Goal: Task Accomplishment & Management: Use online tool/utility

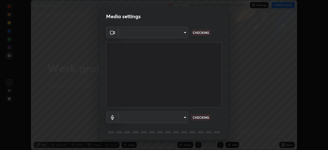
scroll to position [18, 0]
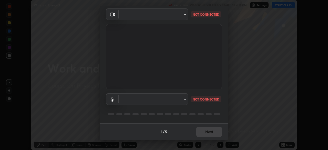
type input "72dbdc4cc3b3af6bca7f1e75d083a577e9752a5e240e0ef97287b3c987c4367e"
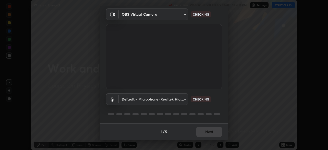
click at [160, 98] on body "Erase all Work and Energy 2 Recording WAS SCHEDULED TO START AT 4:11 PM Setting…" at bounding box center [164, 75] width 328 height 150
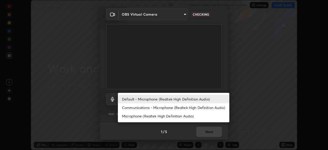
click at [156, 106] on li "Communications - Microphone (Realtek High Definition Audio)" at bounding box center [174, 107] width 112 height 8
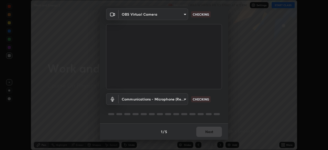
type input "communications"
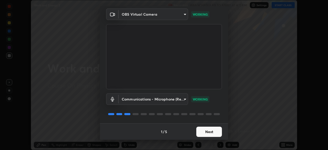
click at [215, 134] on button "Next" at bounding box center [209, 132] width 26 height 10
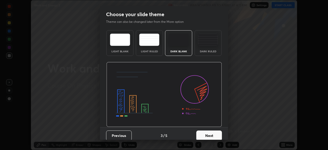
click at [213, 135] on button "Next" at bounding box center [209, 136] width 26 height 10
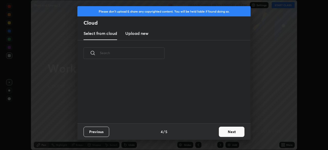
click at [214, 134] on div "Previous 4 / 5 Next" at bounding box center [163, 131] width 173 height 16
click at [213, 135] on div "Previous 4 / 5 Next" at bounding box center [163, 131] width 173 height 16
click at [234, 133] on button "Next" at bounding box center [232, 132] width 26 height 10
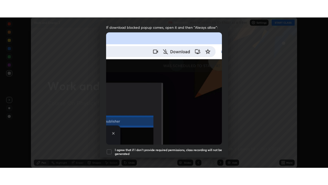
scroll to position [123, 0]
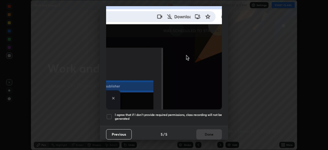
click at [208, 113] on h5 "I agree that if I don't provide required permissions, class recording will not …" at bounding box center [168, 117] width 107 height 8
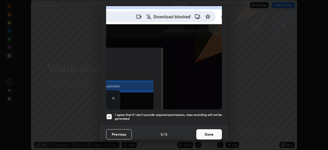
click at [213, 133] on button "Done" at bounding box center [209, 134] width 26 height 10
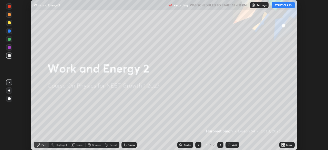
click at [284, 146] on icon at bounding box center [284, 145] width 1 height 1
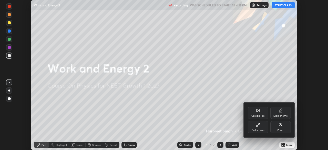
click at [261, 128] on div "Full screen" at bounding box center [258, 127] width 21 height 12
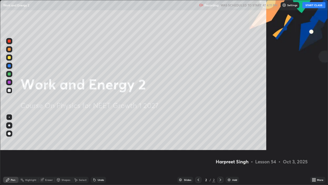
scroll to position [185, 328]
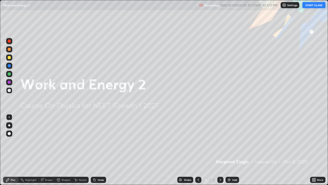
click at [317, 5] on button "START CLASS" at bounding box center [314, 5] width 23 height 6
click at [235, 150] on div "Add" at bounding box center [234, 179] width 5 height 3
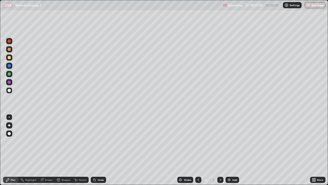
click at [50, 150] on div "Eraser" at bounding box center [49, 179] width 8 height 3
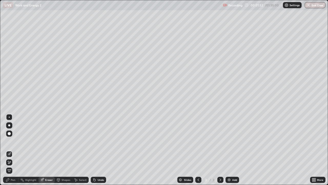
click at [13, 150] on div "Pen" at bounding box center [13, 179] width 5 height 3
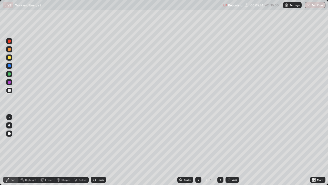
click at [49, 150] on div "Eraser" at bounding box center [46, 179] width 16 height 6
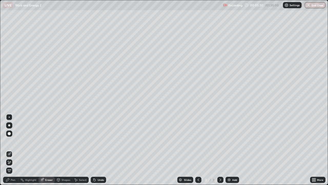
click at [12, 150] on div "Pen" at bounding box center [13, 179] width 5 height 3
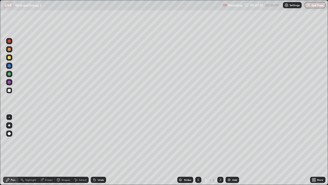
click at [234, 150] on div "Add" at bounding box center [234, 179] width 5 height 3
click at [11, 58] on div at bounding box center [9, 57] width 6 height 6
click at [198, 150] on icon at bounding box center [198, 179] width 4 height 4
click at [220, 150] on icon at bounding box center [220, 179] width 4 height 4
click at [199, 150] on icon at bounding box center [198, 179] width 4 height 4
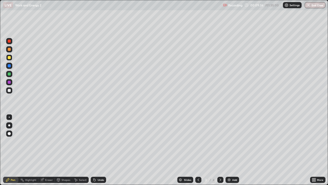
click at [221, 150] on icon at bounding box center [220, 179] width 4 height 4
click at [233, 150] on div "Add" at bounding box center [234, 179] width 5 height 3
click at [9, 91] on div at bounding box center [9, 90] width 3 height 3
click at [200, 150] on div at bounding box center [198, 179] width 6 height 6
click at [198, 150] on icon at bounding box center [198, 179] width 4 height 4
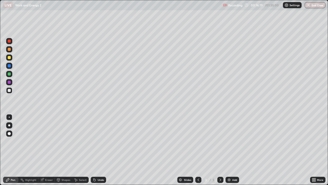
click at [221, 150] on icon at bounding box center [220, 179] width 4 height 4
click at [9, 58] on div at bounding box center [9, 57] width 3 height 3
click at [9, 75] on div at bounding box center [9, 73] width 3 height 3
click at [47, 150] on div "Eraser" at bounding box center [49, 179] width 8 height 3
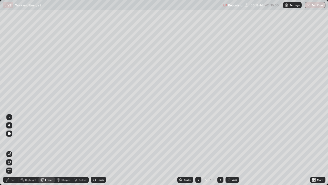
click at [11, 150] on div "Pen" at bounding box center [13, 179] width 5 height 3
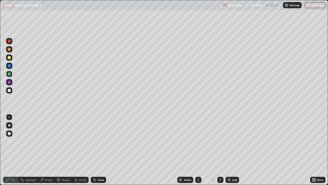
click at [9, 91] on div at bounding box center [9, 90] width 3 height 3
click at [235, 150] on div "Add" at bounding box center [234, 179] width 5 height 3
click at [50, 150] on div "Eraser" at bounding box center [46, 179] width 16 height 6
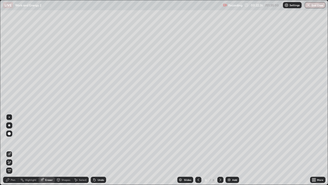
click at [14, 150] on div "Pen" at bounding box center [10, 179] width 15 height 6
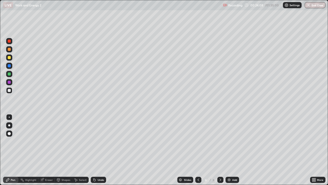
click at [49, 150] on div "Eraser" at bounding box center [49, 179] width 8 height 3
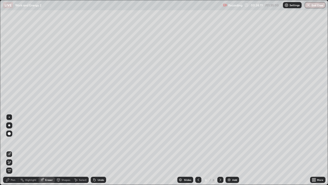
click at [14, 150] on div "Pen" at bounding box center [13, 179] width 5 height 3
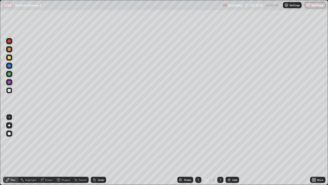
click at [10, 57] on div at bounding box center [9, 57] width 3 height 3
click at [11, 90] on div at bounding box center [9, 90] width 3 height 3
click at [48, 150] on div "Eraser" at bounding box center [46, 179] width 16 height 6
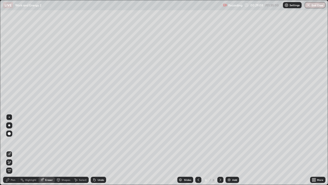
click at [11, 150] on div "Pen" at bounding box center [10, 179] width 15 height 6
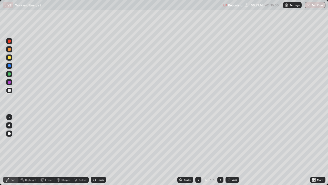
click at [9, 75] on div at bounding box center [9, 73] width 3 height 3
click at [234, 150] on div "Add" at bounding box center [234, 179] width 5 height 3
click at [10, 91] on div at bounding box center [9, 90] width 3 height 3
click at [9, 74] on div at bounding box center [9, 73] width 3 height 3
click at [51, 150] on div "Eraser" at bounding box center [46, 179] width 16 height 6
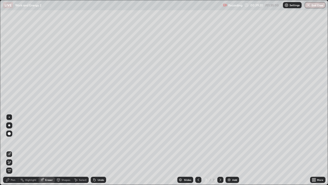
click at [13, 150] on div "Pen" at bounding box center [10, 179] width 15 height 10
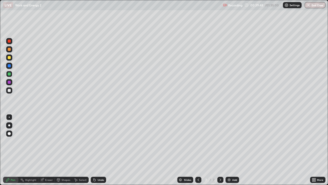
click at [49, 150] on div "Eraser" at bounding box center [49, 179] width 8 height 3
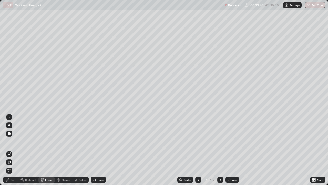
click at [13, 150] on div "Pen" at bounding box center [13, 179] width 5 height 3
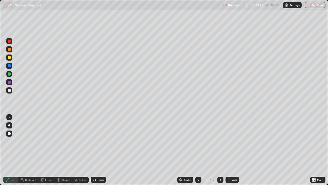
click at [234, 150] on div "Add" at bounding box center [234, 179] width 5 height 3
click at [9, 91] on div at bounding box center [9, 90] width 3 height 3
click at [48, 150] on div "Eraser" at bounding box center [49, 179] width 8 height 3
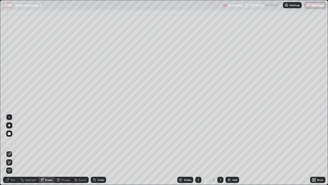
click at [13, 150] on div "Pen" at bounding box center [10, 179] width 15 height 6
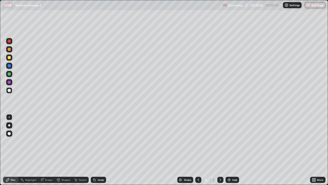
click at [9, 75] on div at bounding box center [9, 73] width 3 height 3
click at [50, 150] on div "Eraser" at bounding box center [49, 179] width 8 height 3
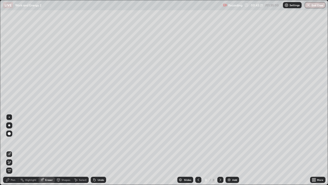
click at [14, 150] on div "Pen" at bounding box center [13, 179] width 5 height 3
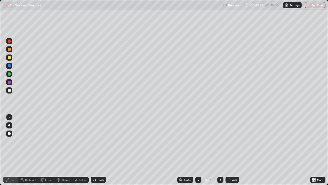
click at [10, 59] on div at bounding box center [9, 57] width 3 height 3
click at [233, 150] on div "Add" at bounding box center [234, 179] width 5 height 3
click at [9, 91] on div at bounding box center [9, 90] width 3 height 3
click at [236, 150] on div "Add" at bounding box center [234, 179] width 5 height 3
click at [9, 58] on div at bounding box center [9, 57] width 3 height 3
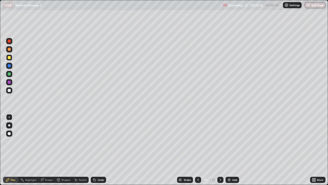
click at [8, 91] on div at bounding box center [9, 90] width 3 height 3
click at [9, 74] on div at bounding box center [9, 73] width 3 height 3
click at [10, 91] on div at bounding box center [9, 90] width 3 height 3
click at [49, 150] on div "Eraser" at bounding box center [49, 179] width 8 height 3
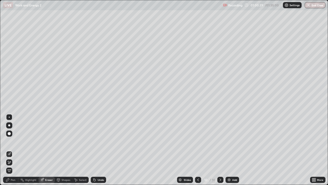
click at [16, 150] on div "Pen" at bounding box center [10, 179] width 15 height 6
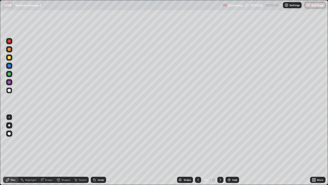
click at [233, 150] on div "Add" at bounding box center [233, 179] width 14 height 6
click at [9, 74] on div at bounding box center [9, 73] width 3 height 3
click at [9, 91] on div at bounding box center [9, 90] width 3 height 3
click at [9, 58] on div at bounding box center [9, 57] width 3 height 3
click at [235, 150] on div "Add" at bounding box center [234, 179] width 5 height 3
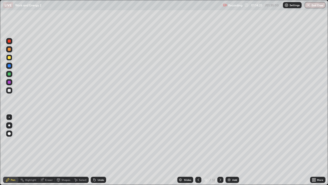
click at [9, 91] on div at bounding box center [9, 90] width 3 height 3
click at [10, 57] on div at bounding box center [9, 57] width 3 height 3
click at [47, 150] on div "Eraser" at bounding box center [49, 179] width 8 height 3
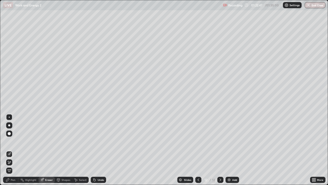
click at [13, 150] on div "Pen" at bounding box center [10, 179] width 15 height 6
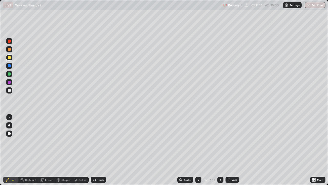
click at [233, 150] on div "Add" at bounding box center [234, 179] width 5 height 3
click at [314, 7] on button "End Class" at bounding box center [315, 5] width 20 height 6
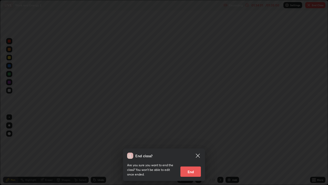
click at [194, 150] on button "End" at bounding box center [191, 171] width 21 height 10
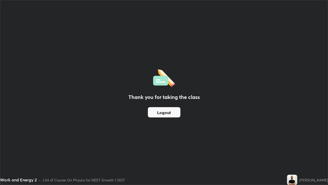
click at [163, 111] on button "Logout" at bounding box center [164, 112] width 33 height 10
